Goal: Task Accomplishment & Management: Use online tool/utility

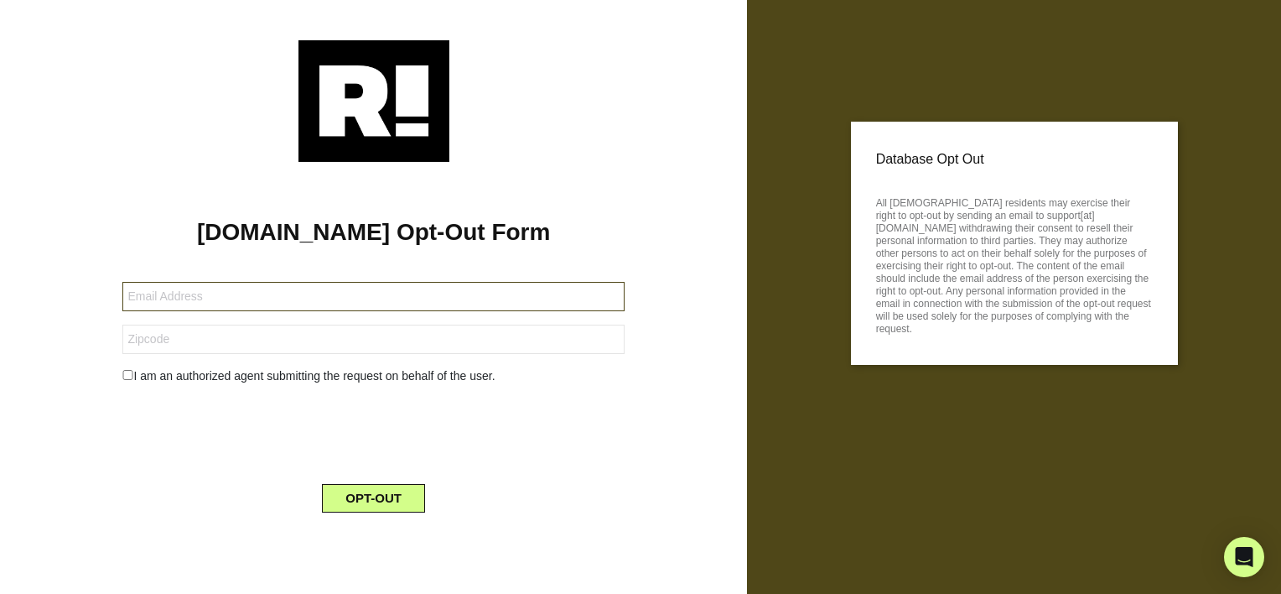
click at [221, 298] on input "text" at bounding box center [373, 296] width 502 height 29
type input "[EMAIL_ADDRESS][DOMAIN_NAME]"
click at [364, 499] on button "OPT-OUT" at bounding box center [373, 498] width 103 height 29
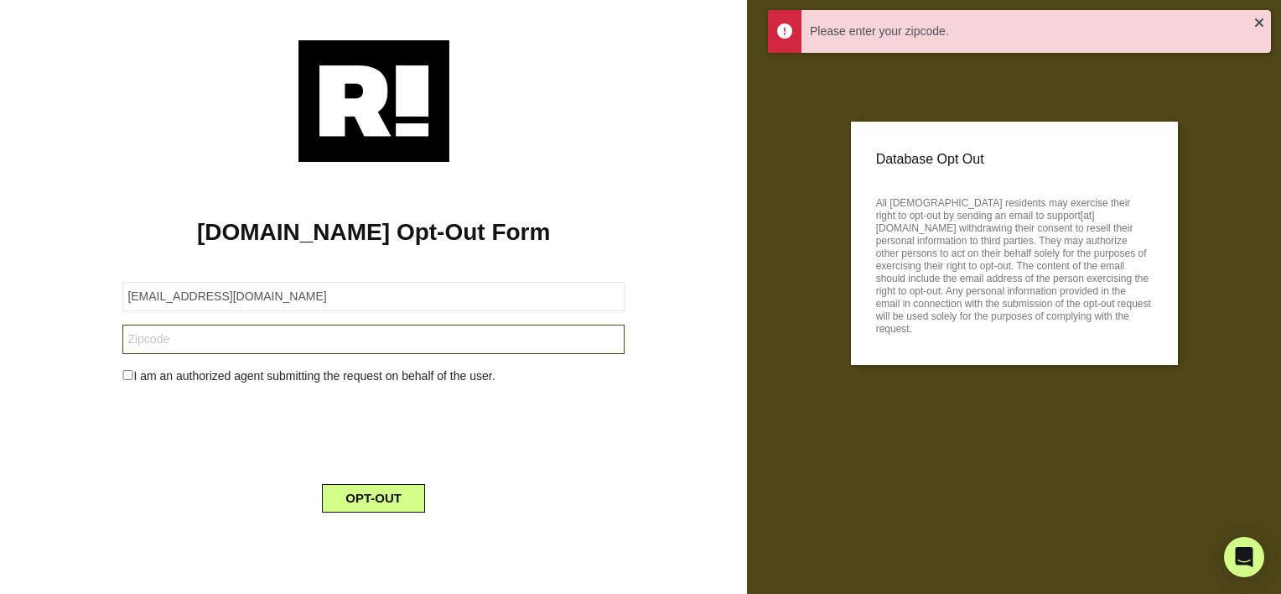
click at [200, 329] on input "text" at bounding box center [373, 338] width 502 height 29
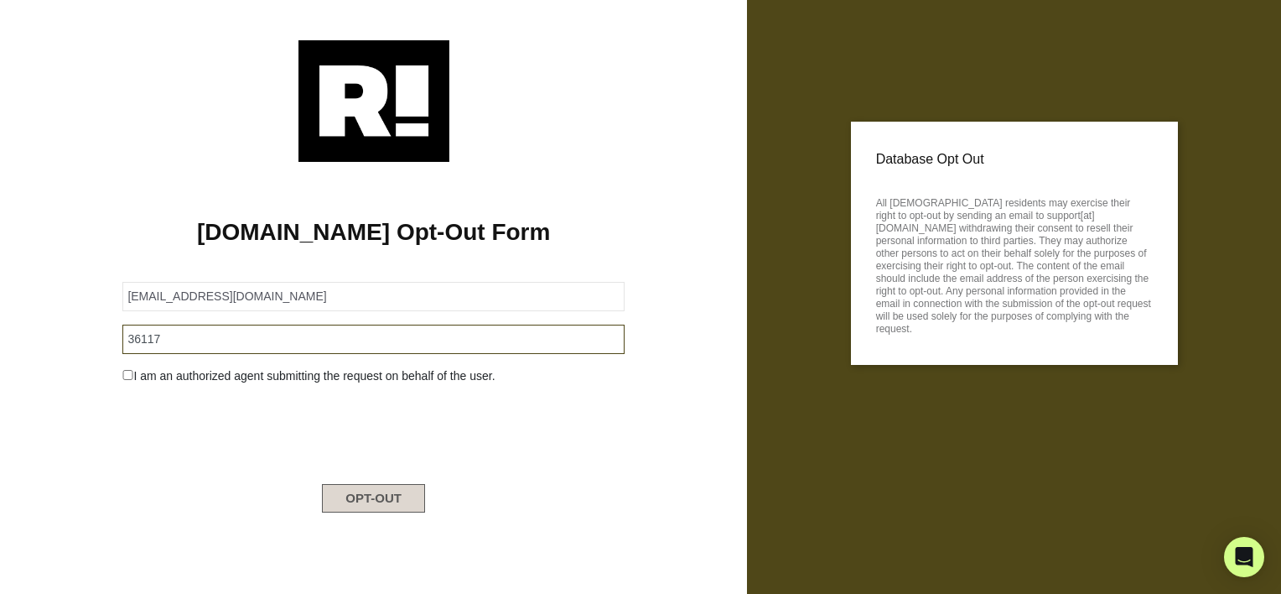
type input "36117"
click at [371, 496] on button "OPT-OUT" at bounding box center [373, 498] width 103 height 29
